Goal: Information Seeking & Learning: Compare options

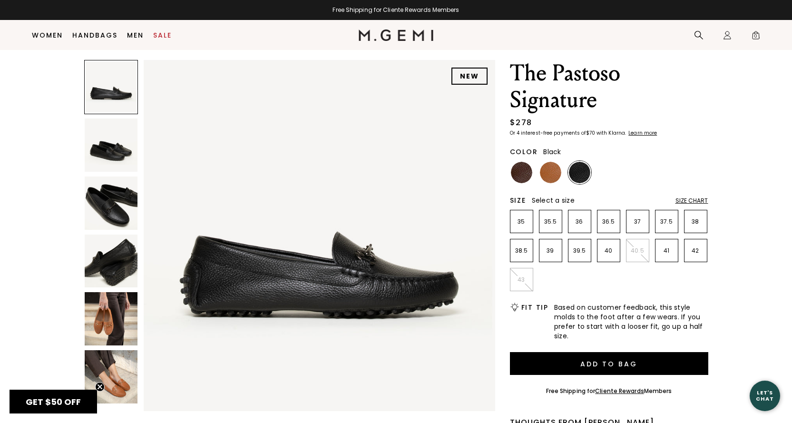
scroll to position [19, 0]
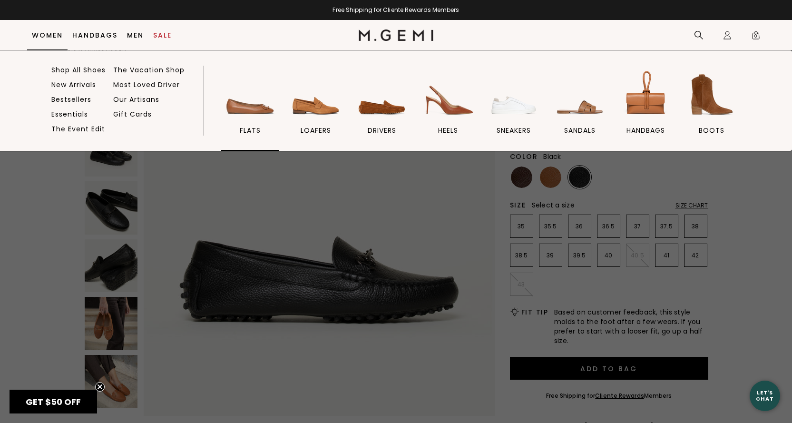
click at [243, 104] on img at bounding box center [250, 94] width 53 height 53
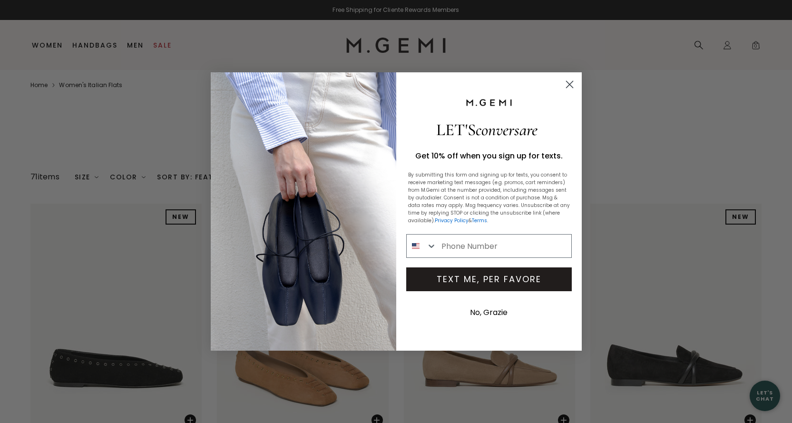
click at [565, 84] on circle "Close dialog" at bounding box center [569, 85] width 16 height 16
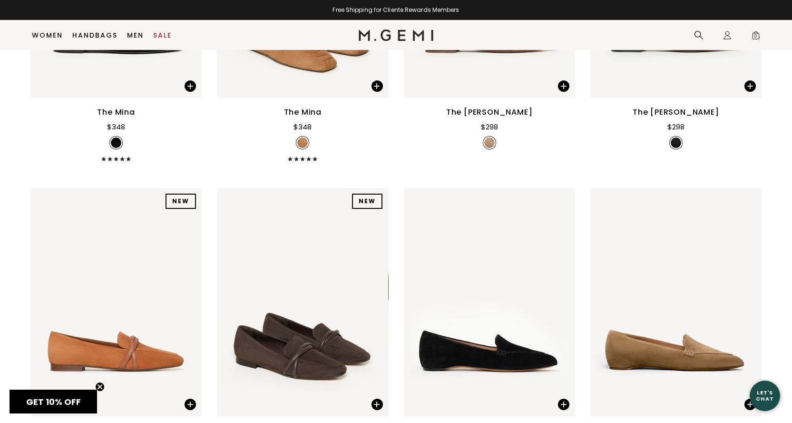
scroll to position [451, 0]
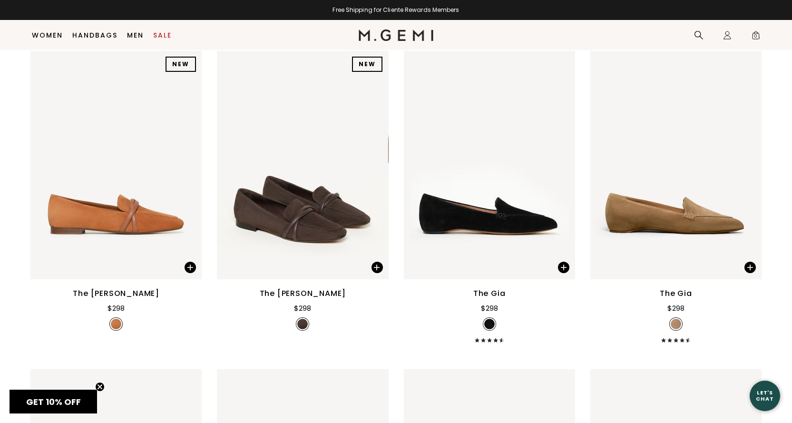
drag, startPoint x: 794, startPoint y: 81, endPoint x: 794, endPoint y: 190, distance: 108.4
click at [126, 232] on img at bounding box center [115, 165] width 171 height 228
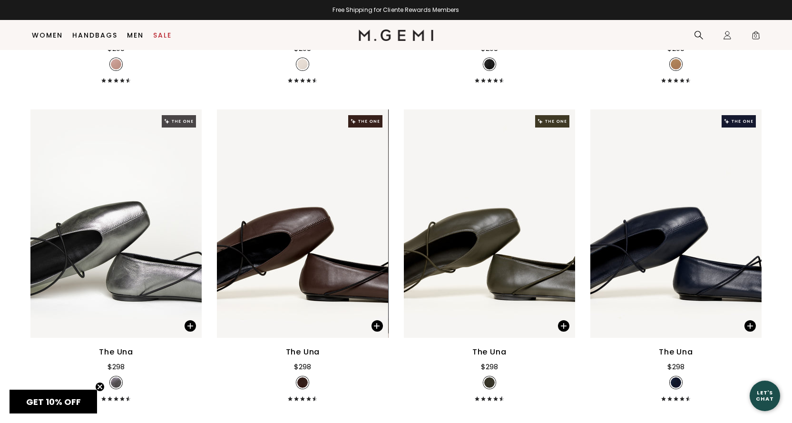
scroll to position [2619, 0]
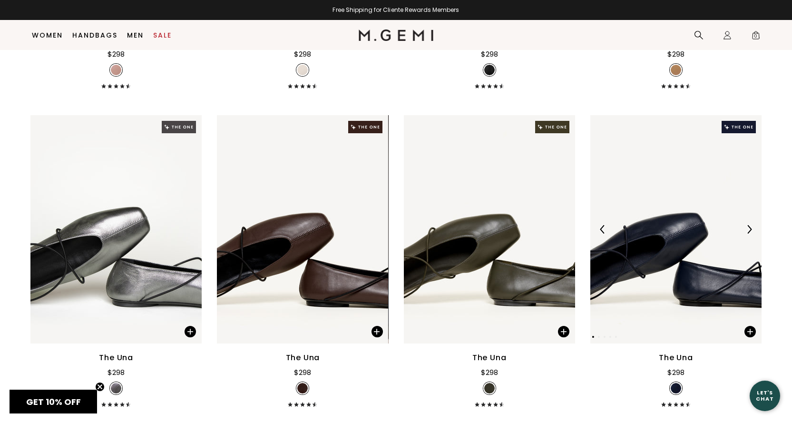
click at [641, 266] on img at bounding box center [675, 229] width 171 height 228
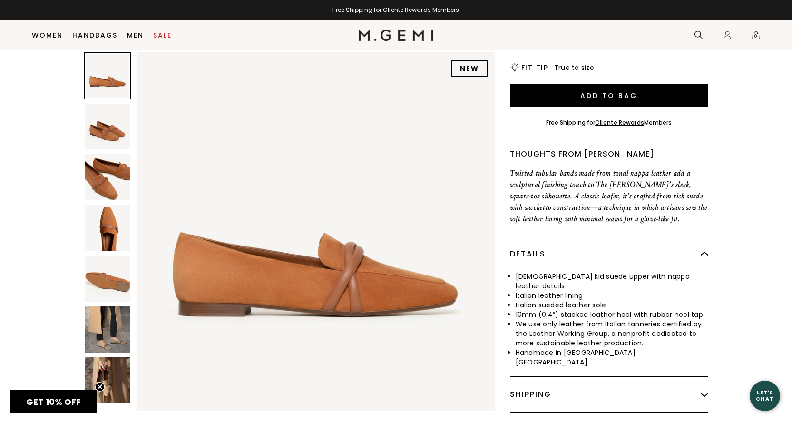
click at [110, 205] on img at bounding box center [108, 228] width 46 height 46
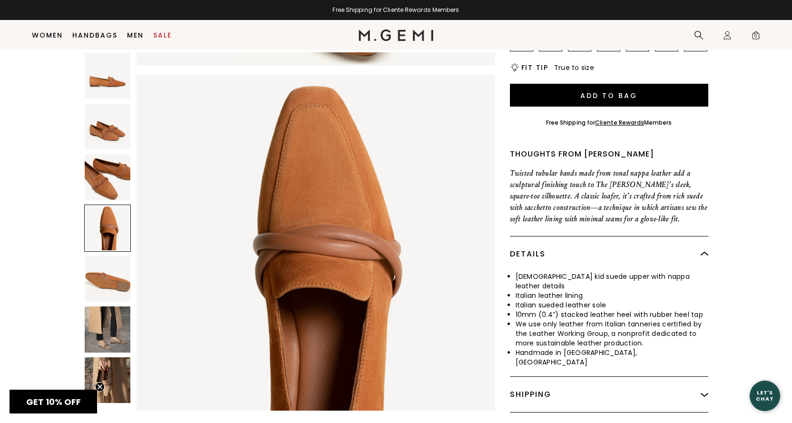
scroll to position [1082, 0]
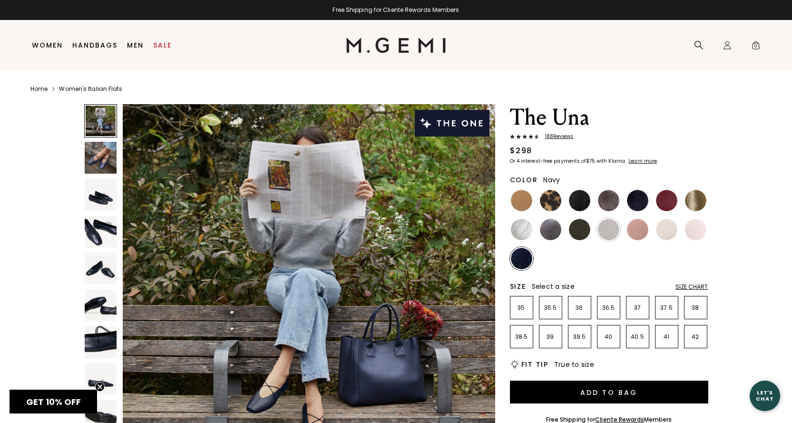
click at [528, 257] on img at bounding box center [521, 258] width 21 height 21
click at [643, 234] on img at bounding box center [637, 229] width 21 height 21
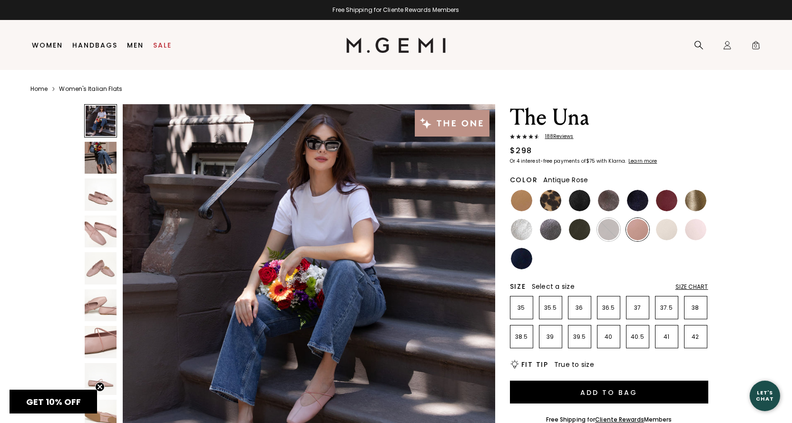
click at [750, 191] on div "The Una 188 Review s $298 Or 4 interest-free payments of $75 with Klarna Learn …" at bounding box center [395, 429] width 731 height 651
click at [516, 196] on img at bounding box center [521, 200] width 21 height 21
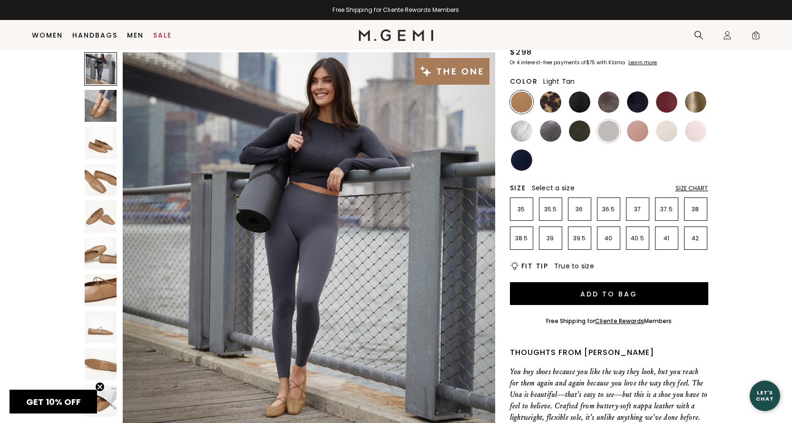
scroll to position [116, 0]
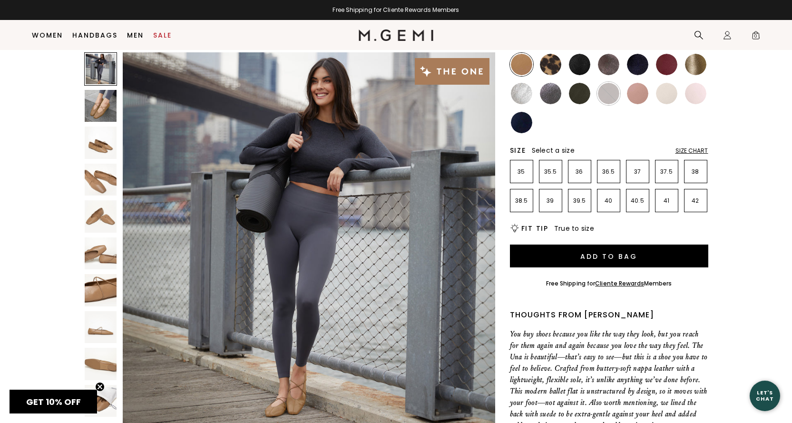
click at [696, 69] on img at bounding box center [695, 64] width 21 height 21
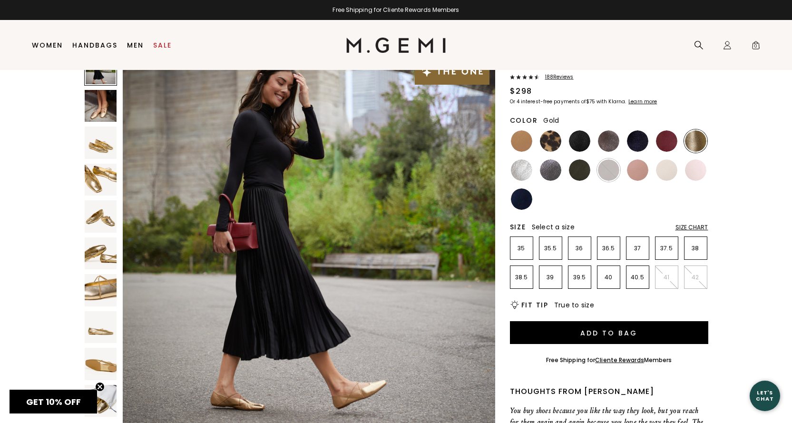
scroll to position [23, 0]
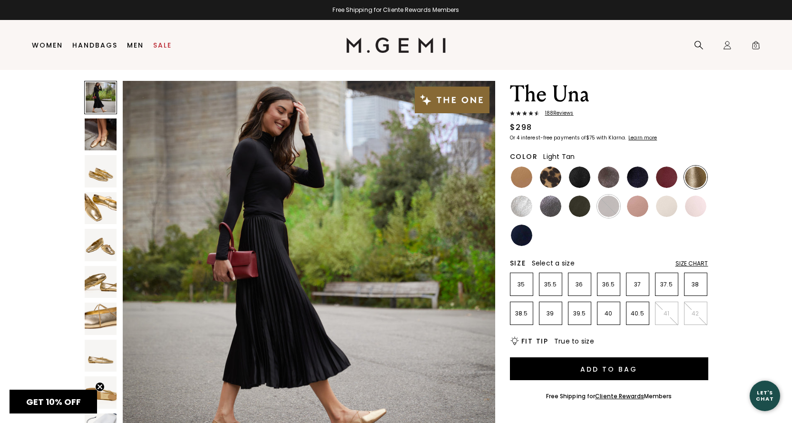
click at [518, 174] on img at bounding box center [521, 176] width 21 height 21
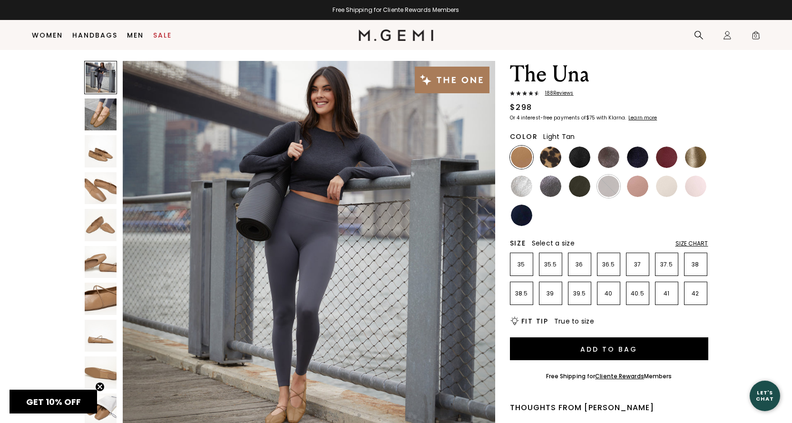
scroll to position [496, 0]
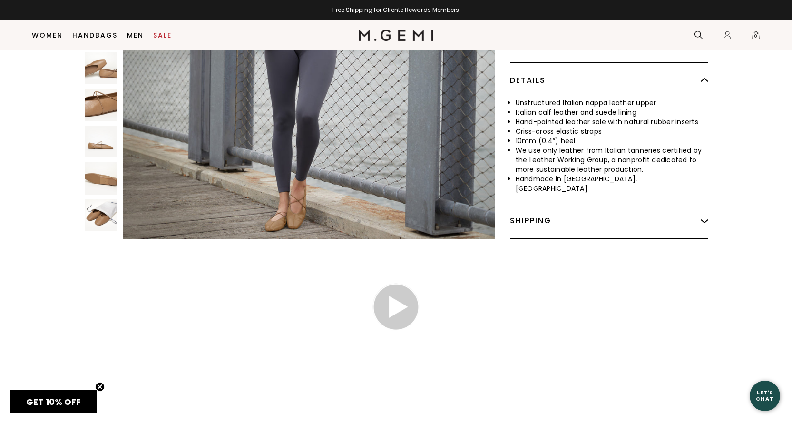
click at [282, 198] on img at bounding box center [309, 53] width 372 height 372
click at [280, 201] on img at bounding box center [309, 53] width 372 height 372
click at [98, 210] on img at bounding box center [101, 215] width 32 height 32
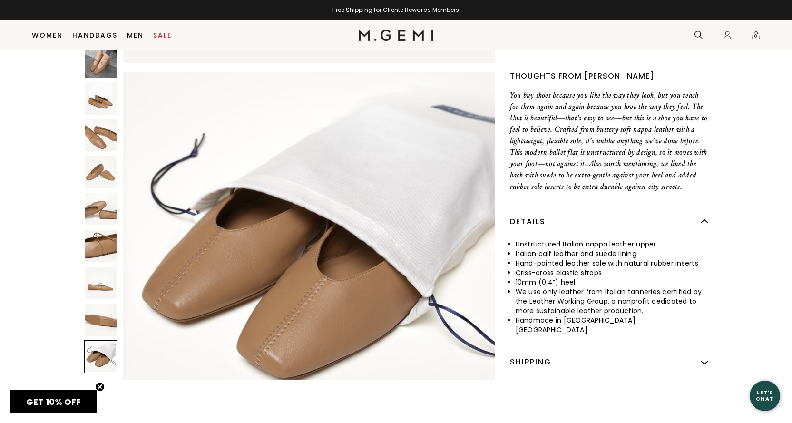
scroll to position [346, 0]
